Goal: Find specific page/section: Find specific page/section

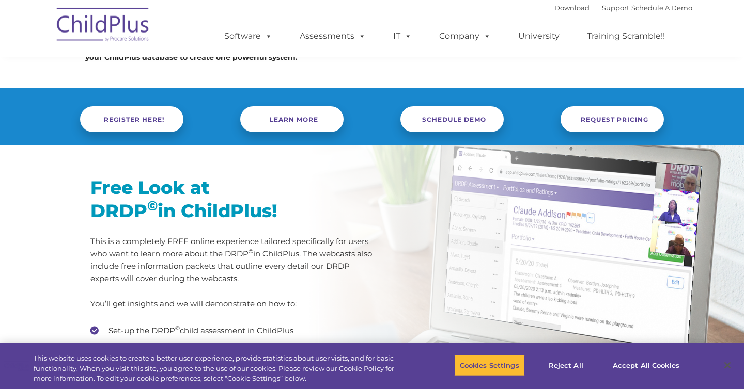
scroll to position [314, 0]
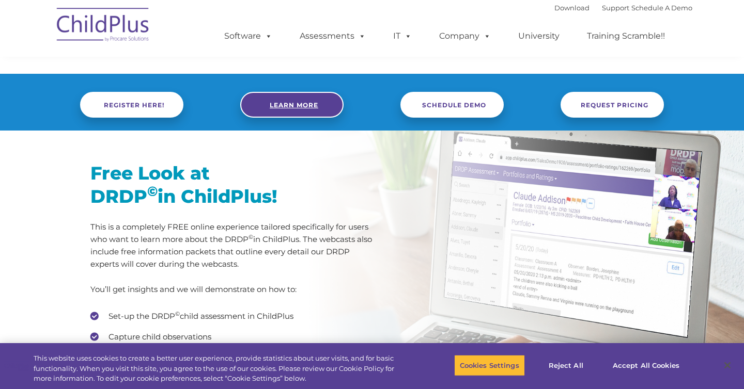
click at [313, 99] on link "Learn More" at bounding box center [291, 105] width 103 height 26
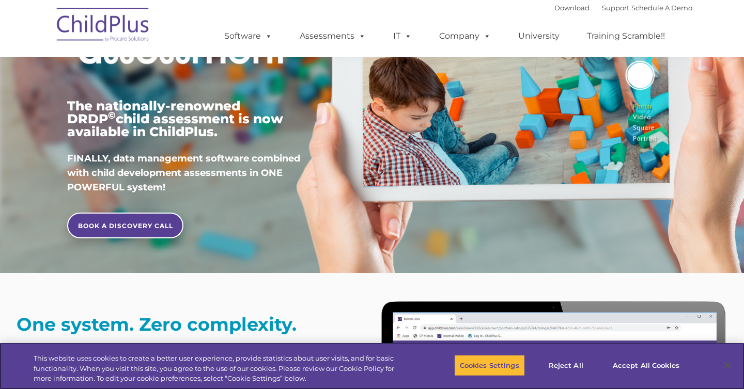
scroll to position [181, 0]
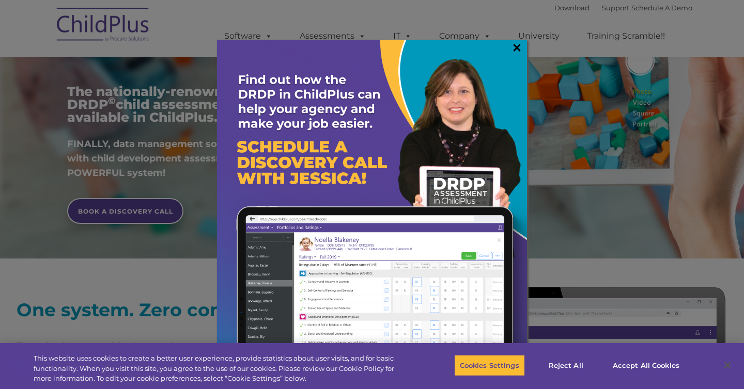
click at [519, 46] on link "×" at bounding box center [517, 47] width 12 height 10
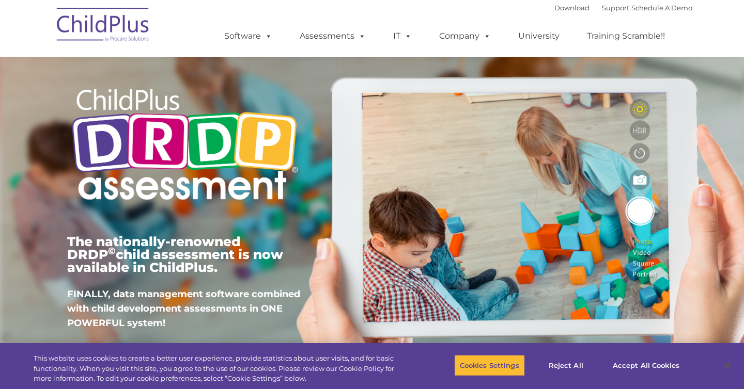
scroll to position [27, 0]
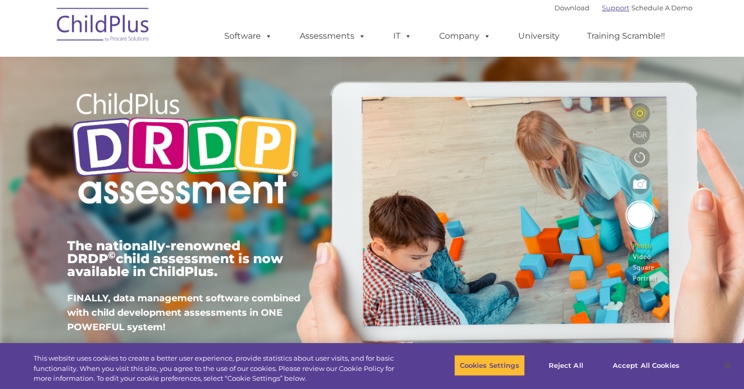
click at [602, 8] on link "Support" at bounding box center [615, 8] width 27 height 8
